Goal: Information Seeking & Learning: Learn about a topic

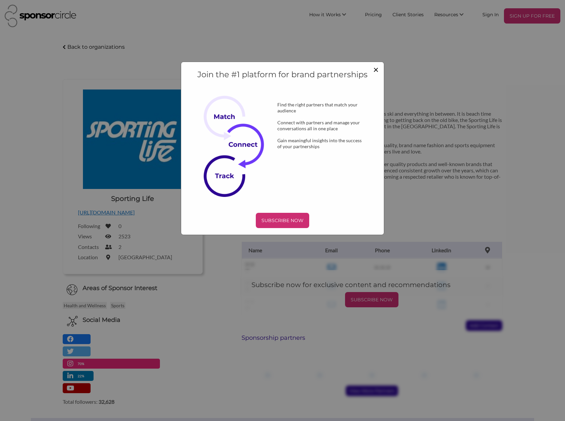
click at [375, 69] on span "×" at bounding box center [375, 69] width 5 height 11
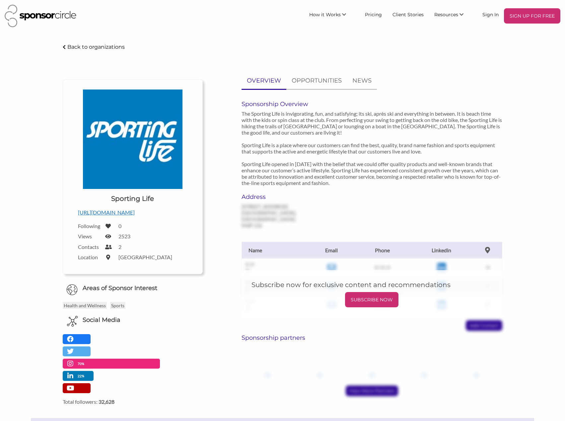
click at [39, 14] on img at bounding box center [41, 16] width 72 height 23
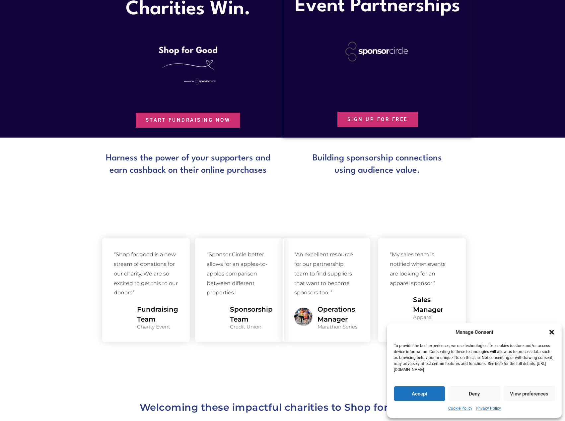
scroll to position [712, 0]
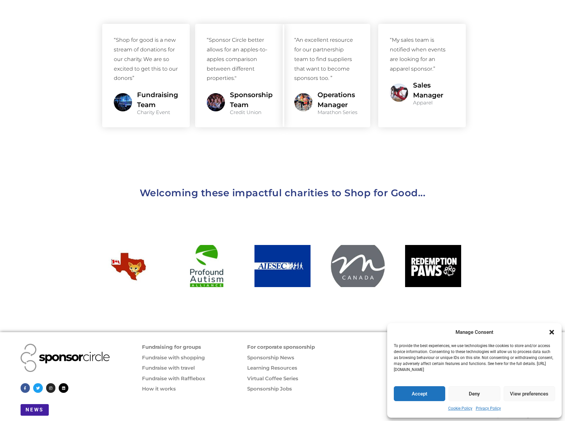
click at [282, 344] on link "For corporate sponsorship" at bounding box center [281, 347] width 68 height 6
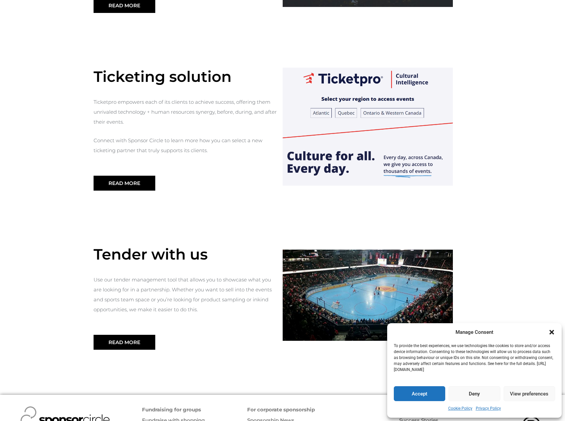
scroll to position [600, 0]
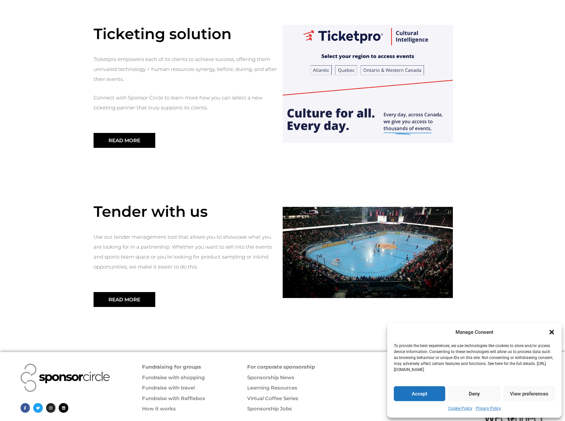
click at [276, 385] on link "Learning Resources" at bounding box center [272, 388] width 50 height 6
